Goal: Navigation & Orientation: Find specific page/section

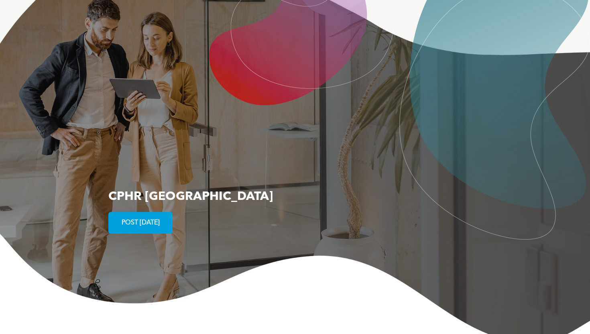
scroll to position [1527, 0]
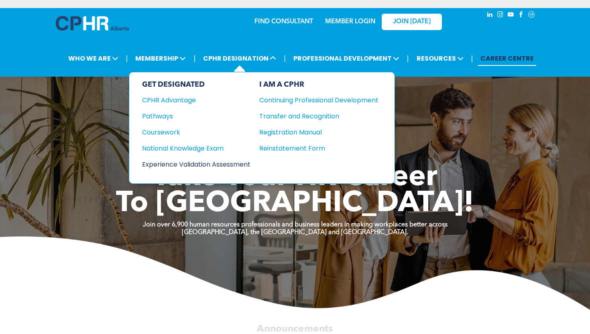
click at [194, 164] on div "Experience Validation Assessment" at bounding box center [190, 164] width 97 height 10
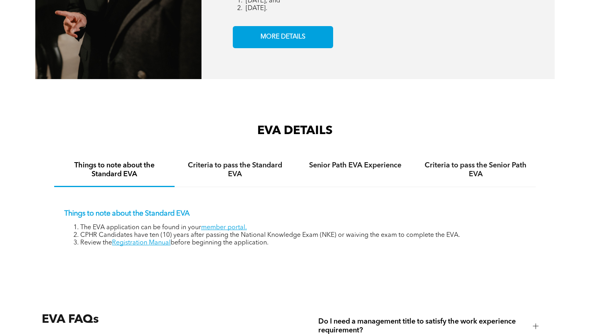
scroll to position [1231, 0]
